Goal: Task Accomplishment & Management: Manage account settings

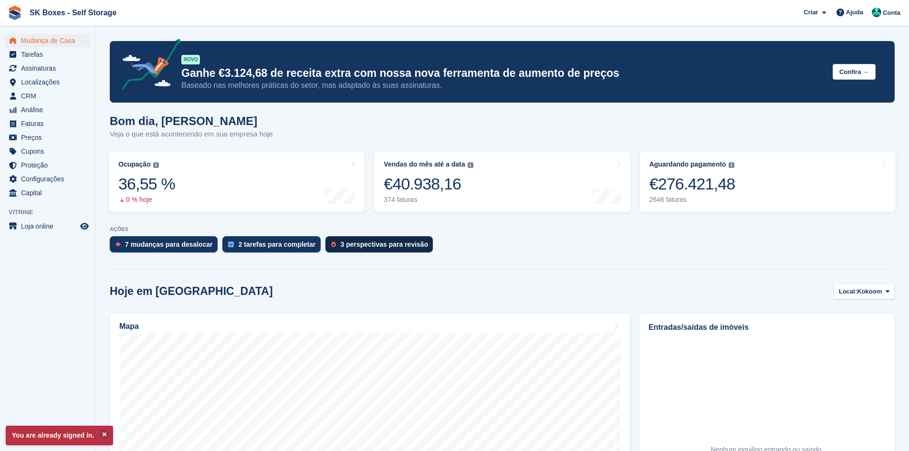
click at [331, 240] on div "3 perspectivas para revisão" at bounding box center [379, 244] width 108 height 16
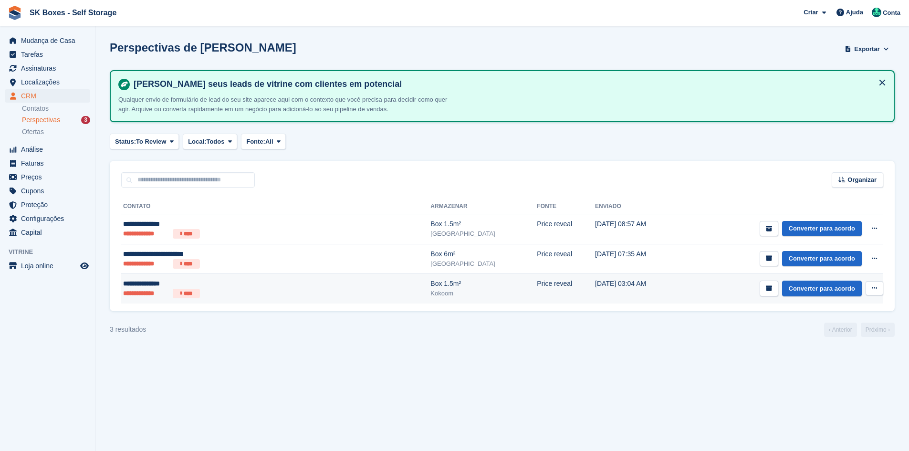
click at [259, 296] on ul "**********" at bounding box center [216, 294] width 186 height 10
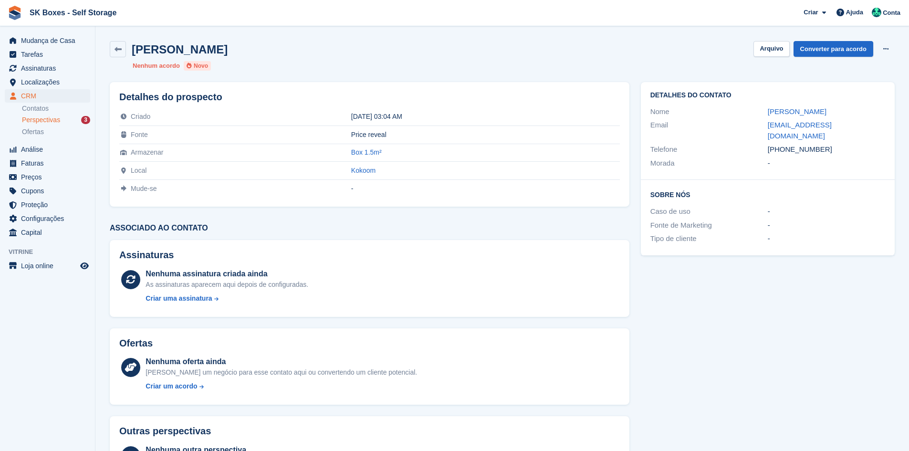
drag, startPoint x: 824, startPoint y: 112, endPoint x: 760, endPoint y: 114, distance: 64.0
click at [760, 114] on div "Nome Agustina Milito" at bounding box center [767, 112] width 235 height 14
copy div "Agustina Milito"
drag, startPoint x: 759, startPoint y: 127, endPoint x: 869, endPoint y: 128, distance: 109.8
click at [869, 128] on div "Email agusmilito@gmail.com" at bounding box center [767, 130] width 235 height 24
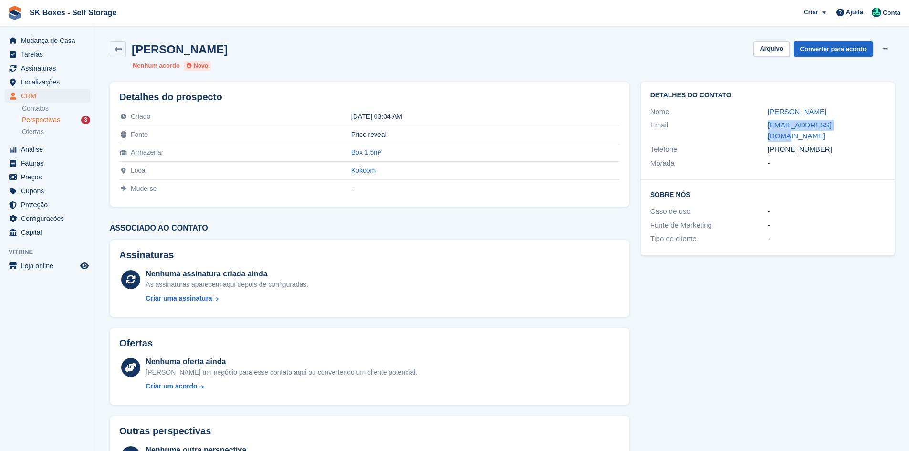
copy div "agusmilito@gmail.com"
drag, startPoint x: 833, startPoint y: 135, endPoint x: 784, endPoint y: 140, distance: 48.9
click at [784, 144] on div "+351933409415" at bounding box center [826, 149] width 117 height 11
copy div "933409415"
click at [768, 48] on button "Arquivo" at bounding box center [772, 49] width 36 height 16
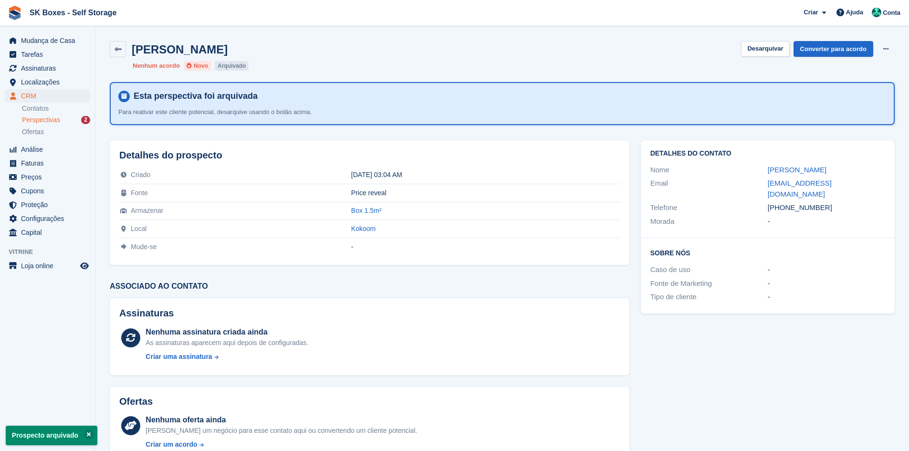
click at [63, 117] on div "Perspectivas 2" at bounding box center [56, 119] width 68 height 9
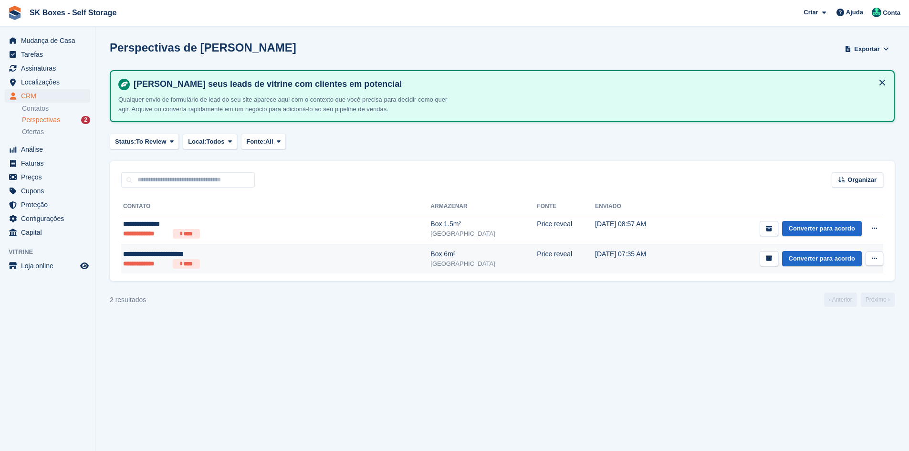
click at [143, 256] on div "**********" at bounding box center [216, 254] width 186 height 10
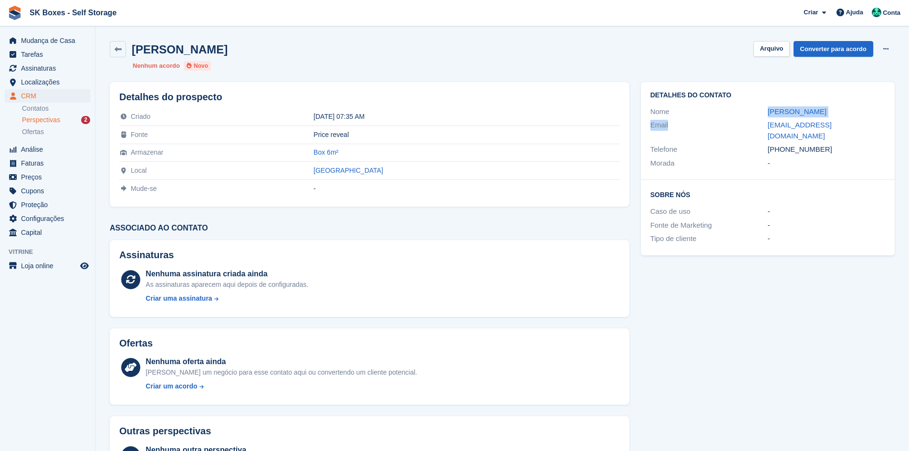
drag, startPoint x: 767, startPoint y: 117, endPoint x: 753, endPoint y: 105, distance: 19.6
click at [753, 105] on div "Detalhes do contato Nome Amílcar Jorge Freire Cruz Email jorgecruzset@hotmail.c…" at bounding box center [768, 131] width 254 height 98
copy div "Amílcar Jorge Freire Cruz Email"
click at [803, 279] on div "Detalhes do contato Nome Amílcar Jorge Freire Cruz Email jorgecruzset@hotmail.c…" at bounding box center [767, 287] width 265 height 422
drag, startPoint x: 764, startPoint y: 121, endPoint x: 870, endPoint y: 127, distance: 106.1
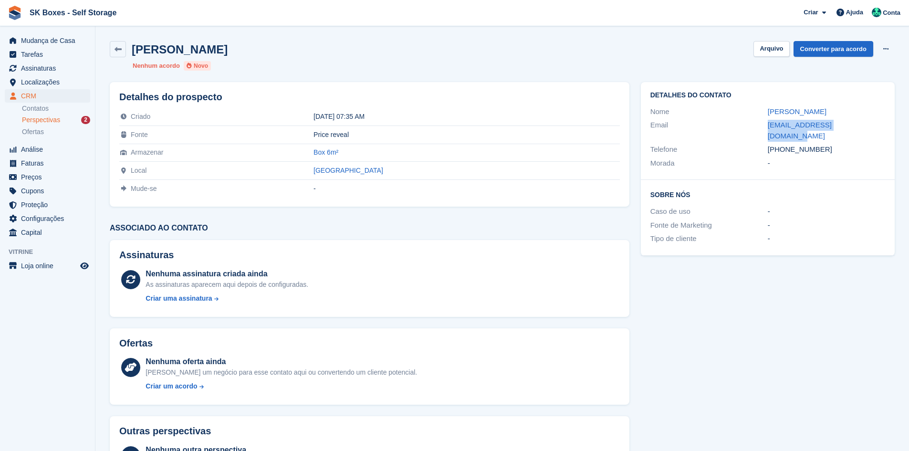
click at [870, 127] on div "Email jorgecruzset@hotmail.com" at bounding box center [767, 130] width 235 height 24
copy div "jorgecruzset@hotmail.com"
drag, startPoint x: 828, startPoint y: 140, endPoint x: 784, endPoint y: 140, distance: 44.4
click at [784, 144] on div "+351965124433" at bounding box center [826, 149] width 117 height 11
copy div "965124433"
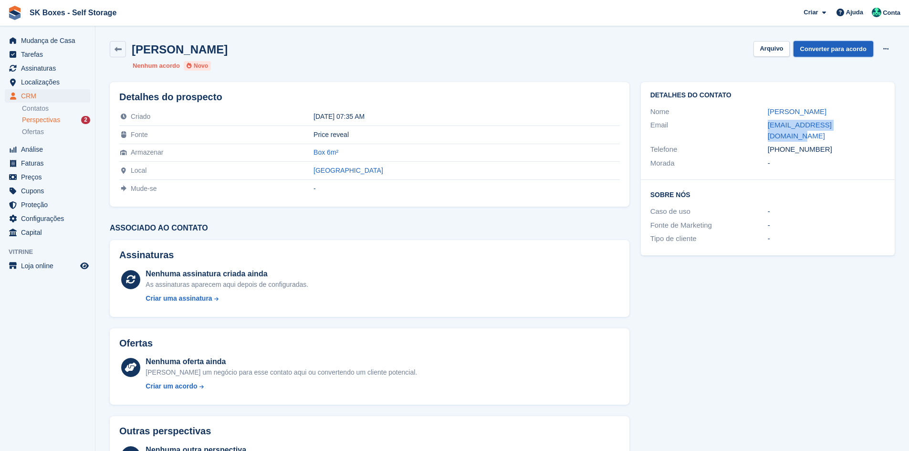
click at [798, 50] on link "Converter para acordo" at bounding box center [834, 49] width 80 height 16
click at [787, 50] on button "Arquivo" at bounding box center [772, 49] width 36 height 16
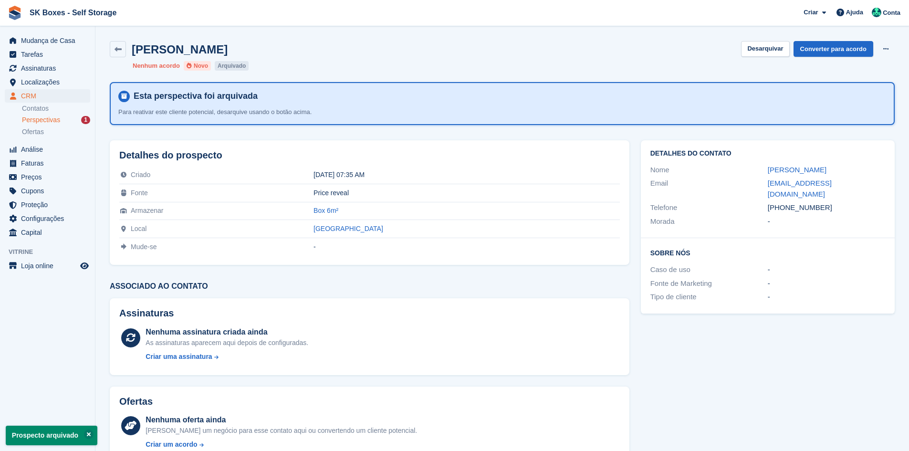
click at [82, 121] on div "1" at bounding box center [85, 120] width 9 height 8
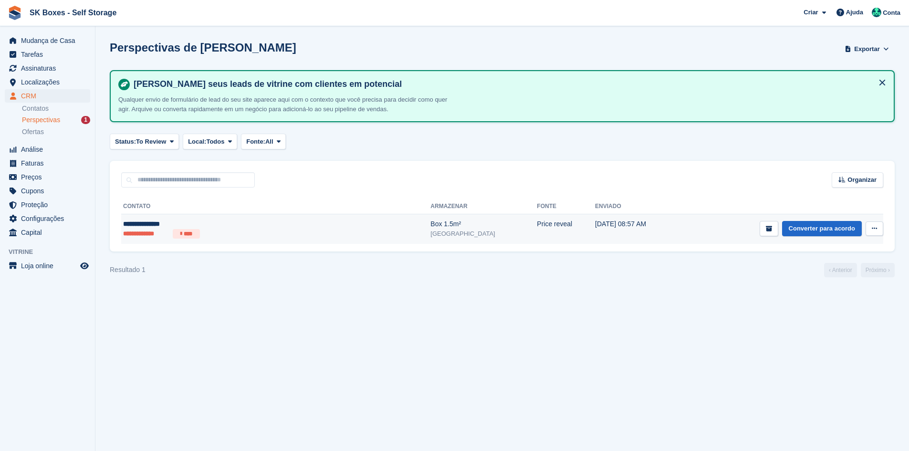
click at [228, 231] on ul "**********" at bounding box center [216, 234] width 186 height 10
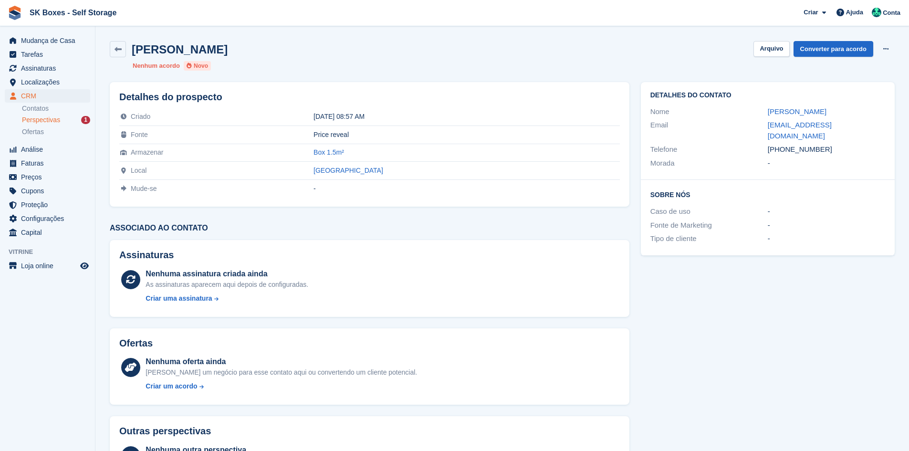
drag, startPoint x: 750, startPoint y: 108, endPoint x: 815, endPoint y: 112, distance: 65.5
click at [815, 112] on div "Nome [PERSON_NAME]" at bounding box center [767, 112] width 235 height 14
copy div "[PERSON_NAME]"
drag, startPoint x: 773, startPoint y: 127, endPoint x: 881, endPoint y: 131, distance: 108.4
click at [881, 131] on div "Email [EMAIL_ADDRESS][DOMAIN_NAME]" at bounding box center [767, 130] width 235 height 24
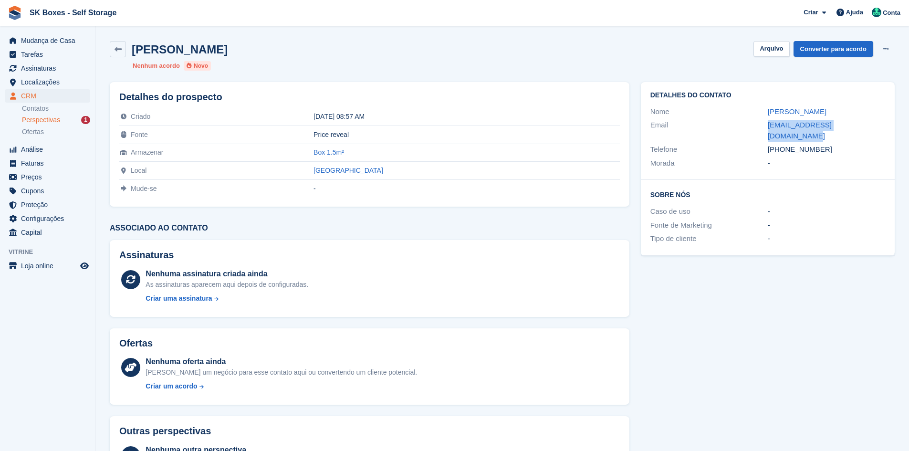
copy div "[EMAIL_ADDRESS][DOMAIN_NAME]"
drag, startPoint x: 826, startPoint y: 137, endPoint x: 783, endPoint y: 140, distance: 42.6
click at [783, 144] on div "[PHONE_NUMBER]" at bounding box center [826, 149] width 117 height 11
copy div "965654074"
drag, startPoint x: 776, startPoint y: 54, endPoint x: 770, endPoint y: 54, distance: 6.7
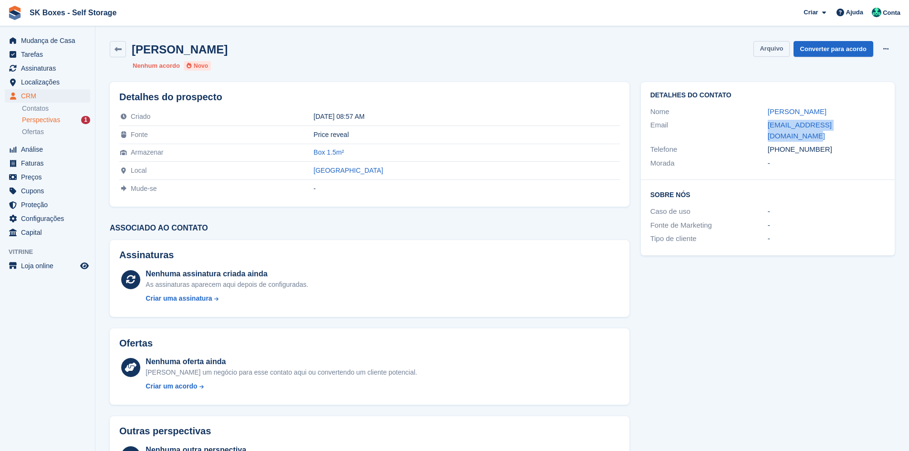
click at [776, 54] on button "Arquivo" at bounding box center [772, 49] width 36 height 16
